Goal: Task Accomplishment & Management: Complete application form

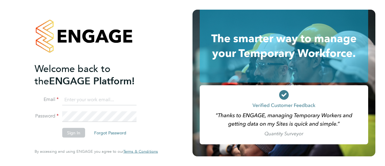
click at [85, 106] on li "Email" at bounding box center [93, 102] width 117 height 17
click at [92, 101] on input at bounding box center [99, 99] width 74 height 11
type input "seddon@psrsolutions.co.uk"
click at [72, 134] on button "Sign In" at bounding box center [73, 133] width 23 height 10
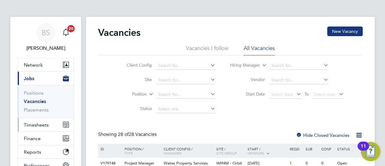
click at [40, 123] on span "Timesheets" at bounding box center [36, 125] width 25 height 6
click at [42, 125] on span "Timesheets" at bounding box center [36, 125] width 25 height 6
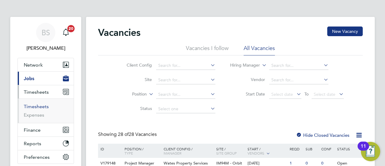
click at [40, 105] on link "Timesheets" at bounding box center [36, 107] width 25 height 6
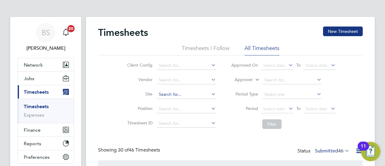
click at [179, 96] on input at bounding box center [186, 94] width 59 height 8
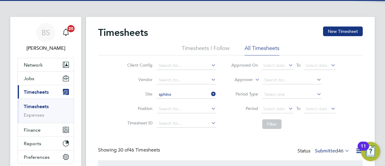
click at [180, 99] on li "Sphinx Drive" at bounding box center [187, 102] width 60 height 8
type input "Sphinx Drive"
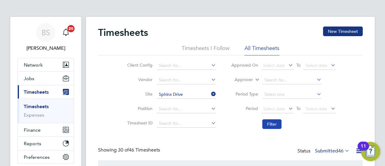
click at [277, 124] on button "Filter" at bounding box center [271, 124] width 19 height 10
click at [342, 29] on button "New Timesheet" at bounding box center [343, 31] width 40 height 10
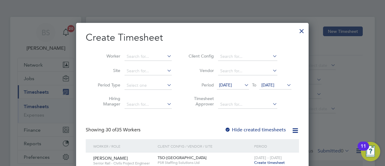
click at [232, 83] on span "[DATE]" at bounding box center [225, 84] width 13 height 5
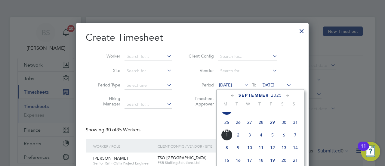
click at [226, 126] on span "25" at bounding box center [226, 121] width 11 height 11
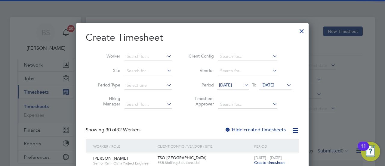
click at [275, 84] on span "[DATE]" at bounding box center [268, 84] width 13 height 5
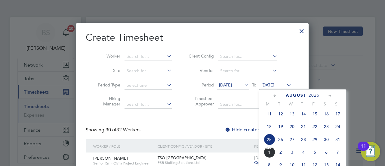
click at [336, 141] on span "31" at bounding box center [337, 139] width 11 height 11
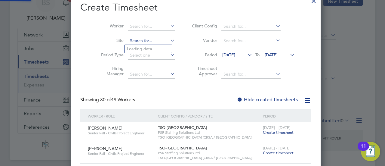
click at [128, 42] on input at bounding box center [151, 41] width 47 height 8
click at [153, 49] on li "Sphinx Drive" at bounding box center [149, 49] width 48 height 8
type input "Sphinx Drive"
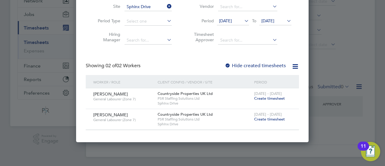
click at [260, 68] on label "Hide created timesheets" at bounding box center [255, 66] width 61 height 6
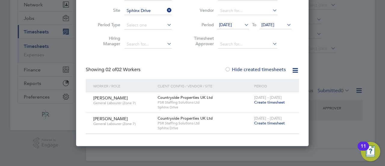
scroll to position [30, 0]
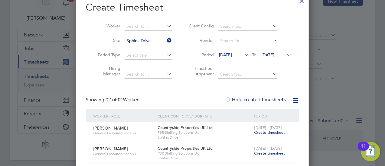
click at [243, 54] on icon at bounding box center [243, 55] width 0 height 8
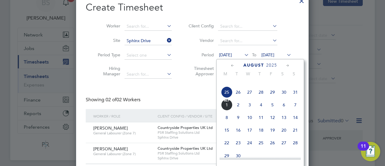
scroll to position [232, 0]
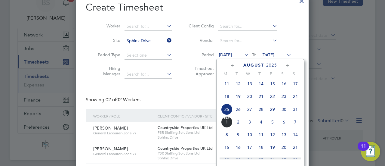
click at [274, 112] on span "29" at bounding box center [272, 109] width 11 height 11
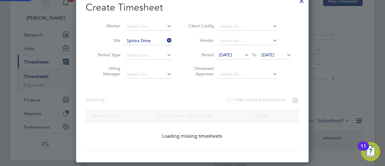
scroll to position [3, 3]
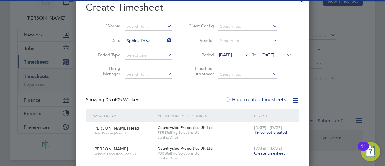
click at [275, 54] on span "[DATE]" at bounding box center [268, 54] width 13 height 5
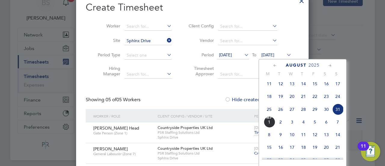
click at [188, 101] on div "Showing 05 of 05 Workers Hide created timesheets" at bounding box center [192, 103] width 213 height 12
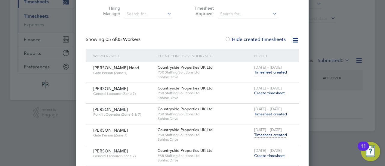
click at [262, 135] on span "Timesheet created" at bounding box center [270, 134] width 33 height 5
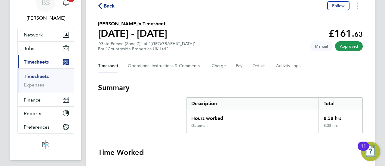
click at [46, 74] on link "Timesheets" at bounding box center [36, 76] width 25 height 6
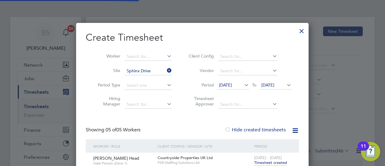
scroll to position [3, 3]
click at [302, 30] on div at bounding box center [301, 29] width 11 height 11
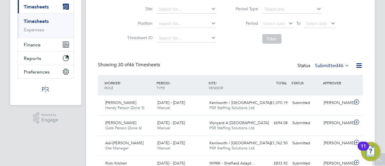
scroll to position [68, 0]
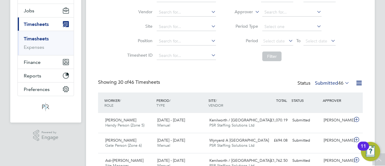
click at [335, 82] on label "Submitted 46" at bounding box center [332, 83] width 35 height 6
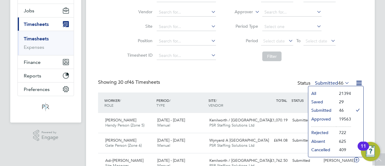
click at [322, 118] on li "Approved" at bounding box center [323, 119] width 28 height 8
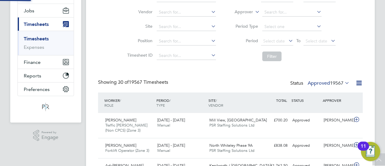
scroll to position [3, 3]
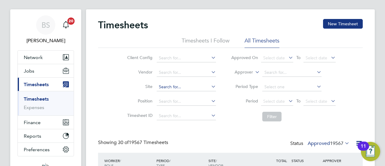
click at [169, 87] on input at bounding box center [186, 87] width 59 height 8
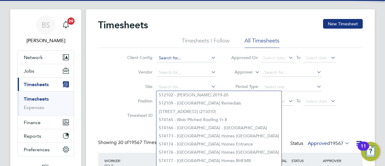
click at [172, 55] on input at bounding box center [186, 58] width 59 height 8
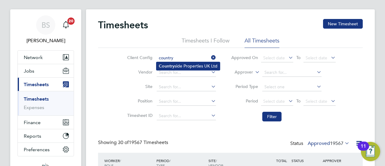
click at [178, 63] on li "Country side Properties UK Ltd" at bounding box center [189, 66] width 64 height 8
type input "Countryside Properties UK Ltd"
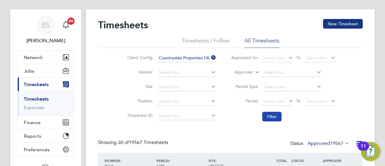
click at [272, 118] on button "Filter" at bounding box center [271, 117] width 19 height 10
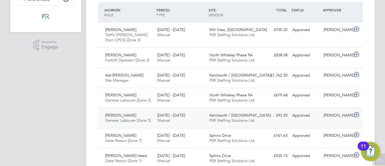
click at [138, 113] on div "[PERSON_NAME] General Labourer (Zone 5) [DATE] - [DATE]" at bounding box center [129, 117] width 52 height 15
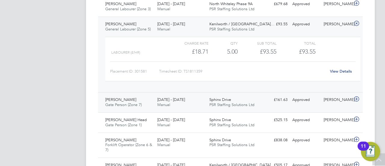
click at [306, 101] on div "Approved" at bounding box center [305, 100] width 31 height 10
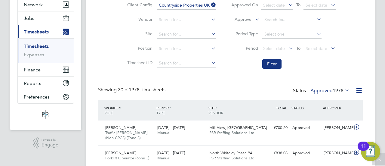
scroll to position [0, 0]
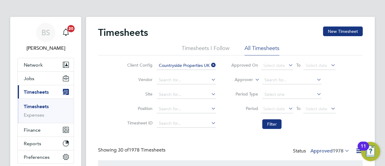
click at [31, 92] on span "Timesheets" at bounding box center [36, 92] width 25 height 6
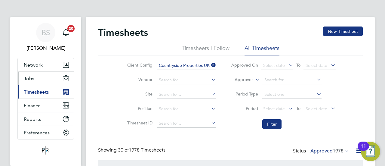
click at [28, 78] on span "Jobs" at bounding box center [29, 79] width 11 height 6
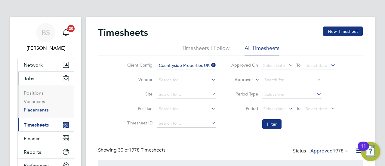
click at [39, 109] on link "Placements" at bounding box center [36, 110] width 25 height 6
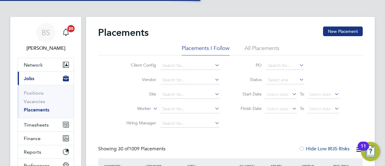
scroll to position [23, 52]
drag, startPoint x: 167, startPoint y: 114, endPoint x: 170, endPoint y: 108, distance: 7.1
click at [167, 114] on li "Worker" at bounding box center [170, 109] width 113 height 14
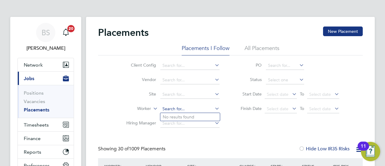
click at [170, 108] on input at bounding box center [189, 109] width 59 height 8
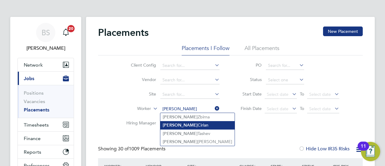
click at [194, 128] on li "[PERSON_NAME]" at bounding box center [197, 125] width 74 height 8
type input "[PERSON_NAME]"
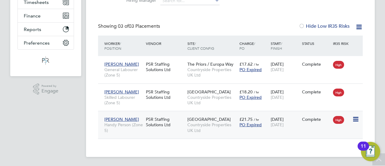
click at [291, 129] on div "[DATE] [DATE]" at bounding box center [284, 121] width 31 height 17
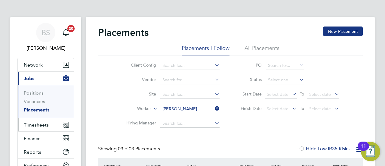
click at [43, 126] on span "Timesheets" at bounding box center [36, 125] width 25 height 6
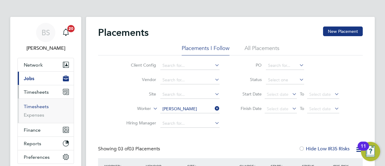
click at [47, 107] on link "Timesheets" at bounding box center [36, 107] width 25 height 6
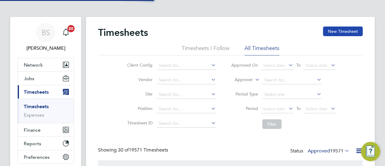
click at [347, 31] on button "New Timesheet" at bounding box center [343, 31] width 40 height 10
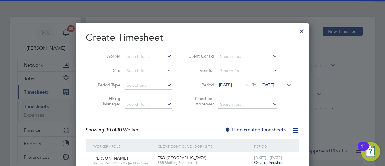
click at [232, 85] on span "[DATE]" at bounding box center [225, 84] width 13 height 5
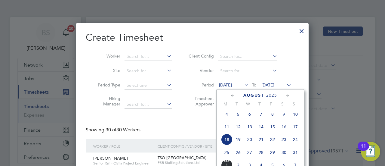
click at [230, 156] on span "25" at bounding box center [226, 152] width 11 height 11
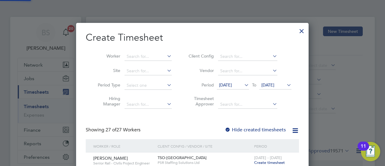
click at [275, 84] on span "[DATE]" at bounding box center [268, 84] width 13 height 5
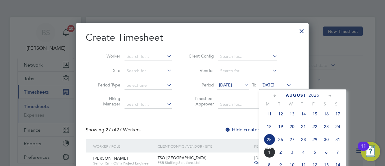
click at [336, 142] on span "31" at bounding box center [337, 139] width 11 height 11
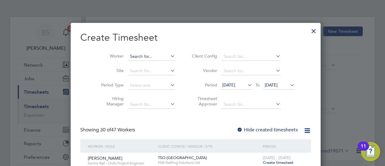
click at [145, 57] on input at bounding box center [151, 56] width 47 height 8
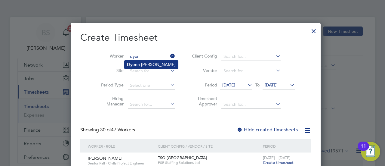
click at [151, 64] on li "[PERSON_NAME]" at bounding box center [152, 65] width 54 height 8
type input "[PERSON_NAME]"
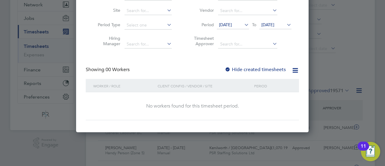
click at [257, 69] on label "Hide created timesheets" at bounding box center [255, 70] width 61 height 6
click at [232, 23] on span "[DATE]" at bounding box center [225, 24] width 13 height 5
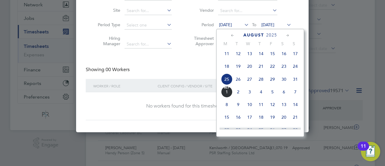
click at [186, 68] on div "Showing 00 Workers Hide created timesheets" at bounding box center [192, 73] width 213 height 12
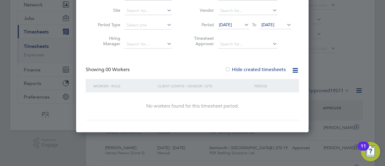
click at [232, 25] on span "[DATE]" at bounding box center [225, 24] width 13 height 5
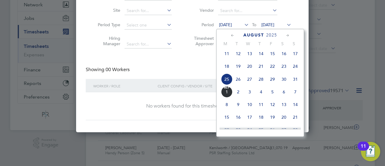
click at [240, 81] on span "26" at bounding box center [238, 78] width 11 height 11
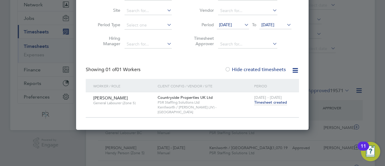
click at [278, 103] on span "Timesheet created" at bounding box center [270, 102] width 33 height 5
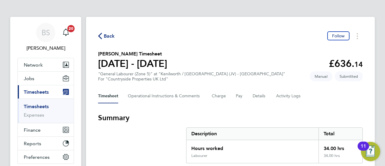
click at [108, 36] on span "Back" at bounding box center [109, 36] width 11 height 7
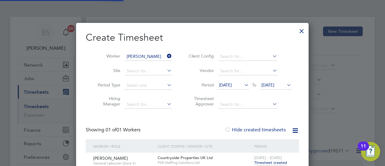
scroll to position [15, 52]
click at [166, 54] on icon at bounding box center [166, 56] width 0 height 8
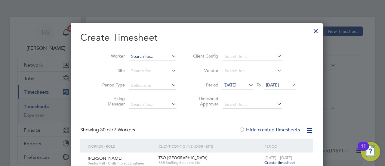
click at [140, 54] on input at bounding box center [152, 56] width 47 height 8
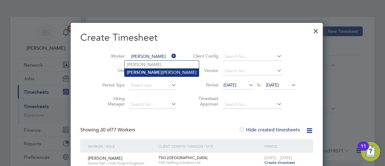
click at [149, 70] on li "[PERSON_NAME] ie [PERSON_NAME]" at bounding box center [162, 72] width 74 height 8
type input "[PERSON_NAME]"
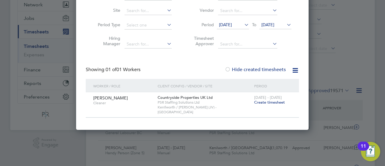
click at [270, 102] on span "Create timesheet" at bounding box center [269, 102] width 31 height 5
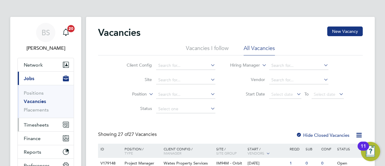
click at [38, 126] on span "Timesheets" at bounding box center [36, 125] width 25 height 6
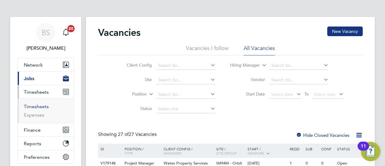
click at [38, 107] on link "Timesheets" at bounding box center [36, 107] width 25 height 6
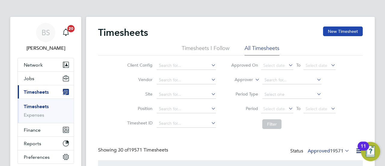
click at [347, 30] on button "New Timesheet" at bounding box center [343, 31] width 40 height 10
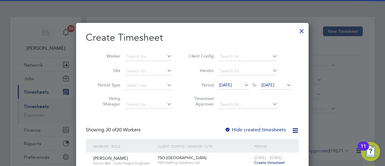
click at [228, 85] on span "[DATE]" at bounding box center [225, 84] width 13 height 5
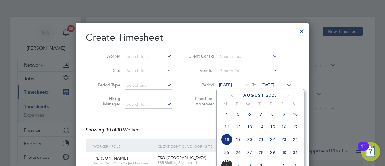
click at [226, 155] on span "25" at bounding box center [226, 152] width 11 height 11
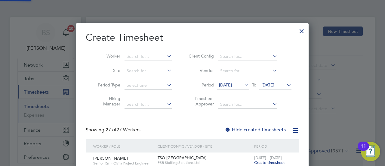
click at [275, 84] on span "[DATE]" at bounding box center [268, 84] width 13 height 5
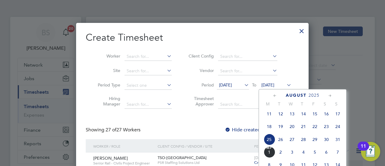
click at [337, 142] on span "31" at bounding box center [337, 139] width 11 height 11
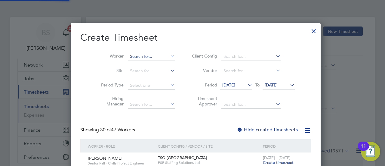
click at [137, 54] on input at bounding box center [151, 56] width 47 height 8
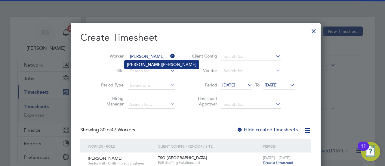
click at [149, 66] on li "Chrissie Thompson" at bounding box center [162, 65] width 74 height 8
type input "[PERSON_NAME]"
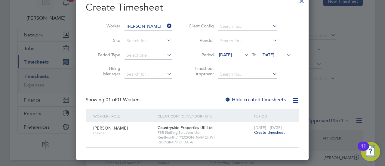
click at [266, 133] on span "Create timesheet" at bounding box center [269, 132] width 31 height 5
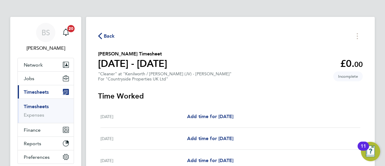
click at [105, 36] on span "Back" at bounding box center [109, 36] width 11 height 7
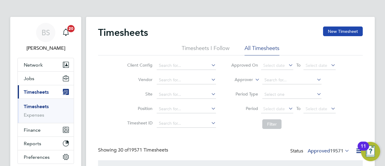
click at [338, 29] on button "New Timesheet" at bounding box center [343, 31] width 40 height 10
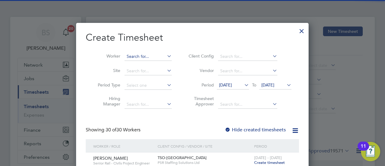
click at [148, 57] on input at bounding box center [148, 56] width 47 height 8
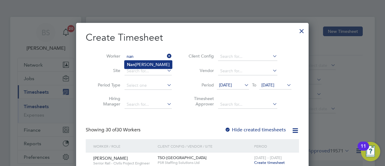
click at [145, 65] on li "Nan ah Nicoline" at bounding box center [149, 65] width 48 height 8
type input "[PERSON_NAME]"
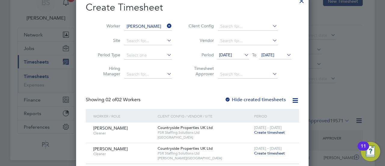
click at [269, 132] on span "Create timesheet" at bounding box center [269, 132] width 31 height 5
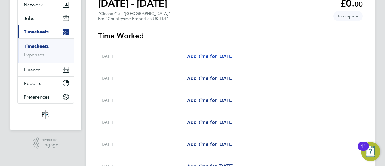
click at [206, 55] on span "Add time for [DATE]" at bounding box center [210, 56] width 46 height 6
select select "30"
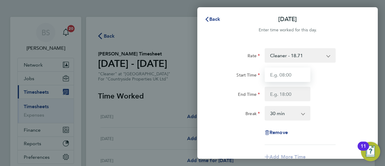
click at [291, 75] on input "Start Time" at bounding box center [288, 74] width 46 height 14
type input "08:00"
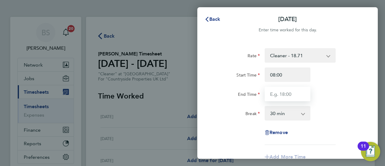
click at [292, 94] on input "End Time" at bounding box center [288, 94] width 46 height 14
type input "11:00"
click at [286, 115] on select "0 min 15 min 30 min 45 min 60 min 75 min 90 min" at bounding box center [283, 113] width 37 height 13
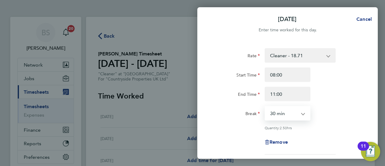
select select "0"
click at [265, 107] on select "0 min 15 min 30 min 45 min 60 min 75 min 90 min" at bounding box center [283, 113] width 37 height 13
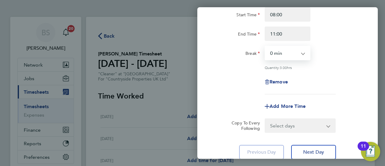
click at [301, 126] on select "Select days Day Weekday (Mon-Fri) Weekend (Sat-Sun) Tuesday Wednesday Thursday …" at bounding box center [296, 125] width 63 height 13
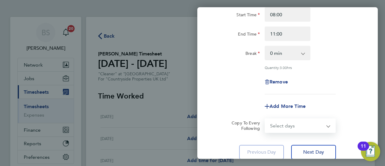
select select "TUE"
click at [265, 119] on select "Select days Day Weekday (Mon-Fri) Weekend (Sat-Sun) Tuesday Wednesday Thursday …" at bounding box center [296, 125] width 63 height 13
select select "2025-08-31"
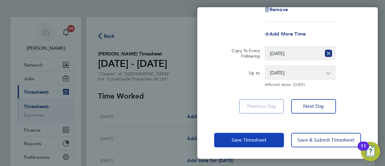
click at [260, 140] on span "Save Timesheet" at bounding box center [249, 140] width 35 height 6
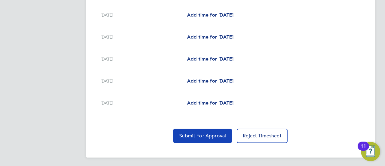
click at [204, 133] on span "Submit For Approval" at bounding box center [202, 136] width 47 height 6
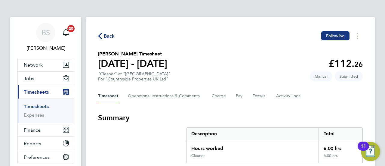
click at [108, 35] on span "Back" at bounding box center [109, 36] width 11 height 7
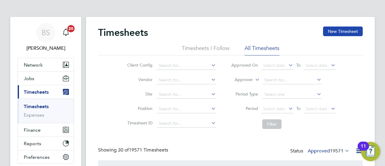
click at [334, 33] on button "New Timesheet" at bounding box center [343, 31] width 40 height 10
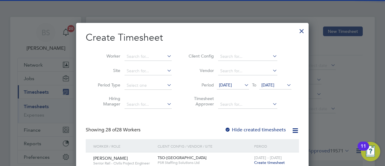
click at [238, 81] on div "18 Aug 2025 To 25 Aug 2025" at bounding box center [254, 85] width 75 height 8
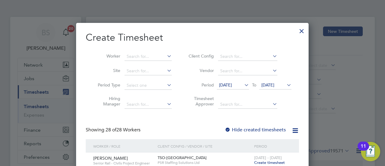
click at [232, 85] on span "[DATE]" at bounding box center [225, 84] width 13 height 5
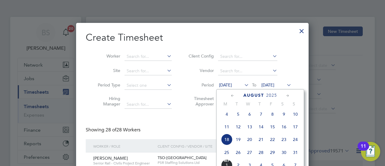
click at [226, 154] on span "25" at bounding box center [226, 152] width 11 height 11
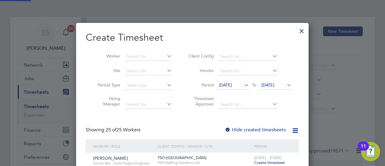
click at [275, 84] on span "[DATE]" at bounding box center [268, 84] width 13 height 5
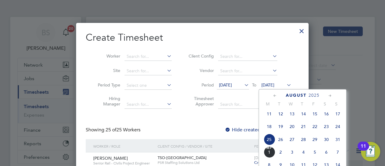
drag, startPoint x: 343, startPoint y: 141, endPoint x: 340, endPoint y: 143, distance: 3.5
click at [343, 141] on span "31" at bounding box center [337, 139] width 11 height 11
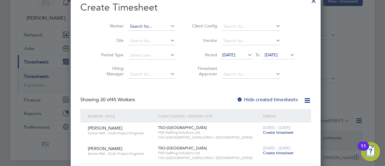
click at [138, 26] on input at bounding box center [151, 26] width 47 height 8
click at [143, 29] on input "nan" at bounding box center [151, 26] width 47 height 8
click at [143, 31] on li "Nan ah Nicoline" at bounding box center [149, 34] width 48 height 8
type input "[PERSON_NAME]"
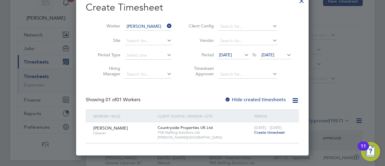
click at [269, 133] on span "Create timesheet" at bounding box center [269, 132] width 31 height 5
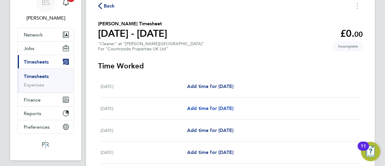
click at [229, 109] on span "Add time for [DATE]" at bounding box center [210, 108] width 46 height 6
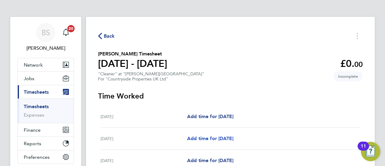
select select "30"
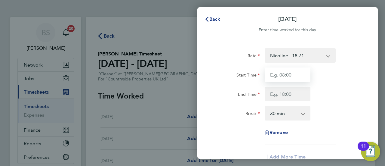
click at [303, 74] on input "Start Time" at bounding box center [288, 74] width 46 height 14
type input "8"
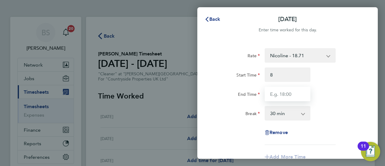
type input "08:00"
click at [299, 97] on input "End Time" at bounding box center [288, 94] width 46 height 14
type input "12:00"
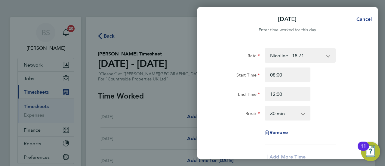
click at [290, 113] on select "0 min 15 min 30 min 45 min 60 min 75 min 90 min" at bounding box center [283, 113] width 37 height 13
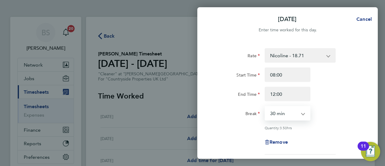
select select "0"
click at [265, 107] on select "0 min 15 min 30 min 45 min 60 min 75 min 90 min" at bounding box center [283, 113] width 37 height 13
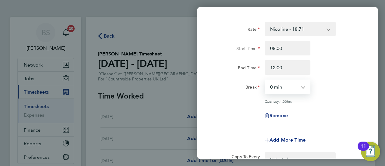
scroll to position [60, 0]
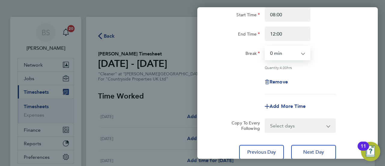
click at [307, 123] on select "Select days Day Weekday (Mon-Fri) Weekend (Sat-Sun) Wednesday Thursday Friday S…" at bounding box center [296, 125] width 63 height 13
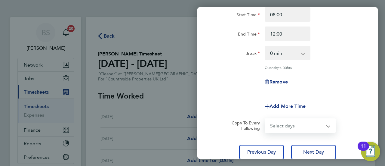
select select "WEEKDAY"
click at [265, 119] on select "Select days Day Weekday (Mon-Fri) Weekend (Sat-Sun) Wednesday Thursday Friday S…" at bounding box center [296, 125] width 63 height 13
select select "2025-08-31"
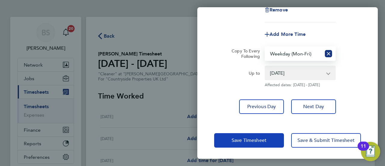
scroll to position [132, 0]
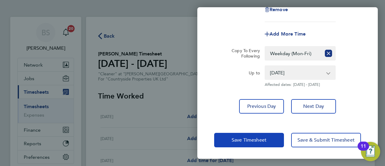
click at [255, 138] on span "Save Timesheet" at bounding box center [249, 140] width 35 height 6
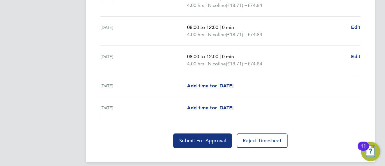
scroll to position [261, 0]
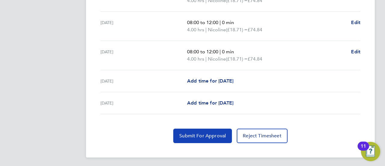
click at [185, 133] on span "Submit For Approval" at bounding box center [202, 136] width 47 height 6
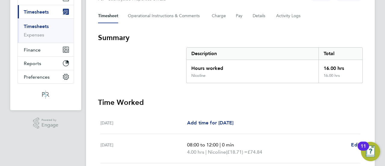
scroll to position [0, 0]
